Goal: Transaction & Acquisition: Purchase product/service

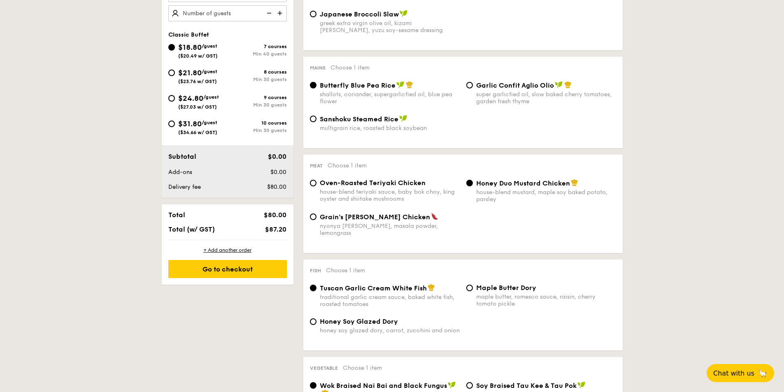
scroll to position [247, 0]
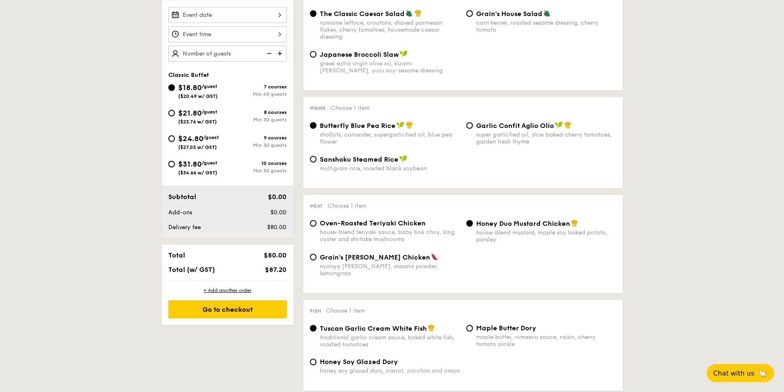
click at [177, 165] on div "$31.80 /guest ($34.66 w/ GST)" at bounding box center [197, 167] width 59 height 17
click at [175, 165] on input "$31.80 /guest ($34.66 w/ GST) 10 courses Min 30 guests" at bounding box center [171, 164] width 7 height 7
radio input "true"
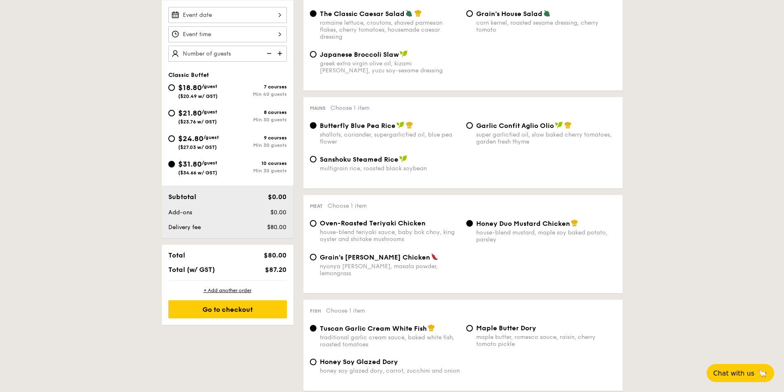
radio input "true"
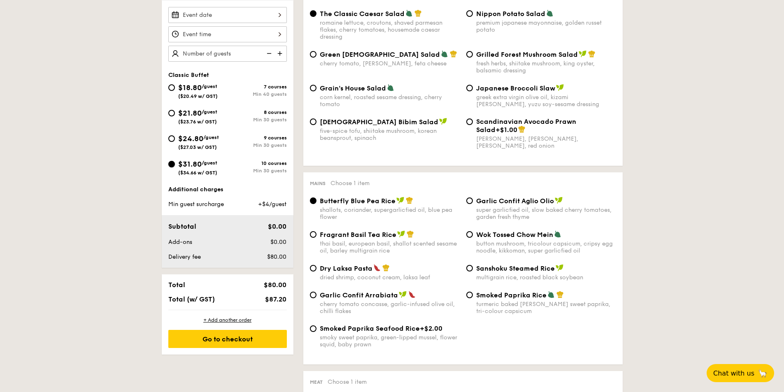
click at [172, 164] on input "$31.80 /guest ($34.66 w/ GST) 10 courses Min 30 guests" at bounding box center [171, 164] width 7 height 7
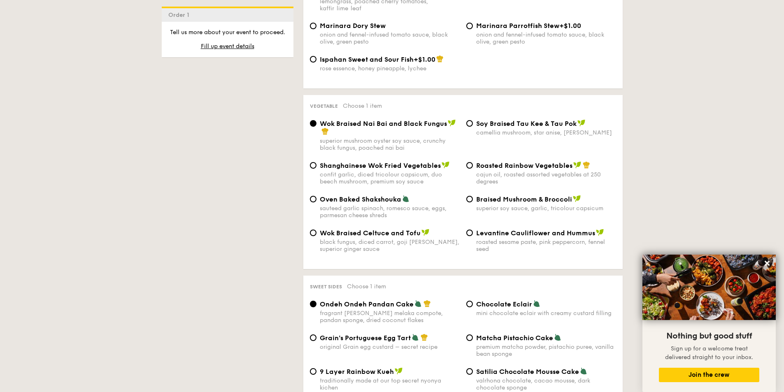
scroll to position [926, 0]
